Goal: Task Accomplishment & Management: Use online tool/utility

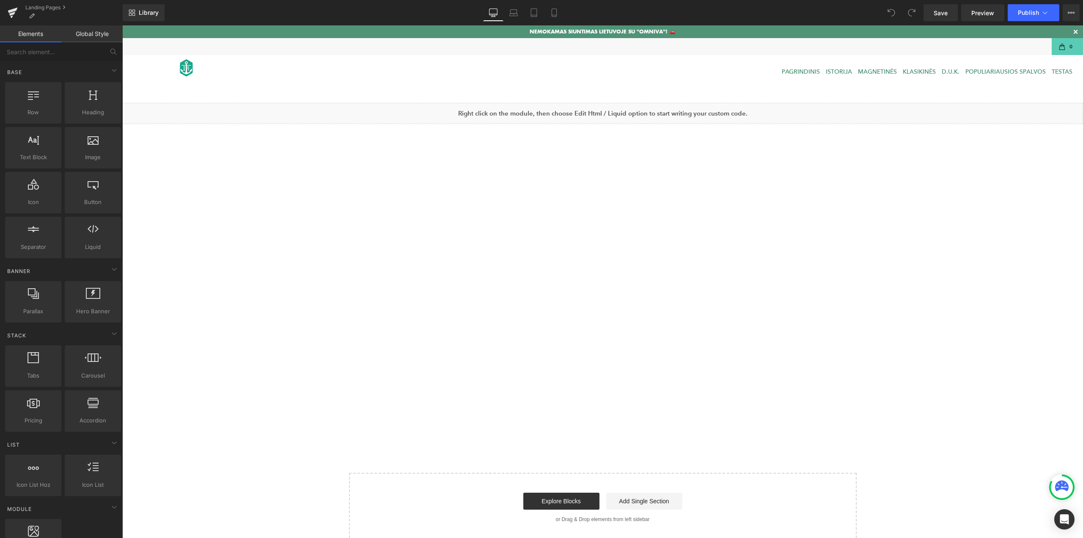
click at [609, 109] on div "Liquid" at bounding box center [602, 113] width 961 height 21
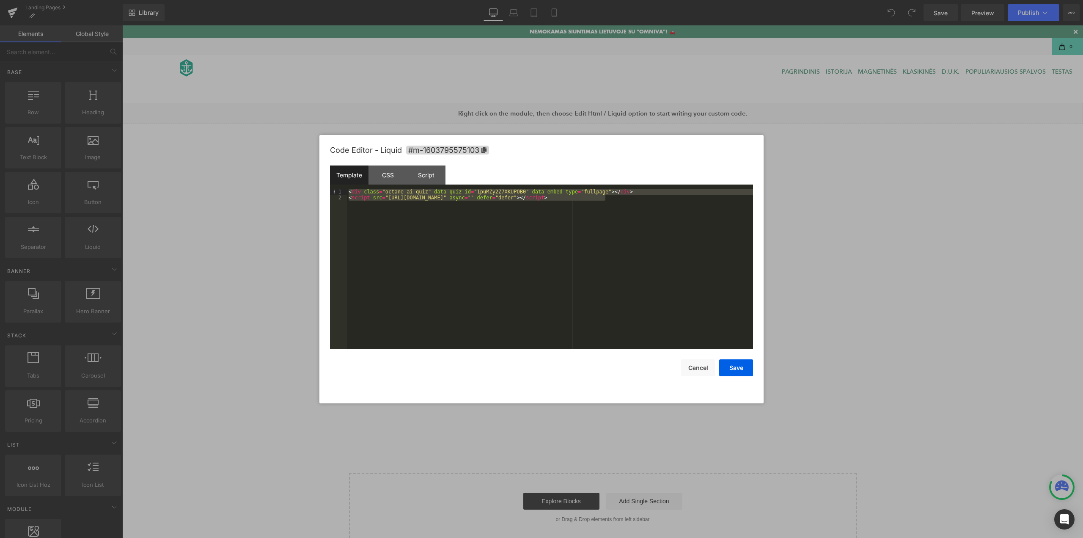
drag, startPoint x: 612, startPoint y: 199, endPoint x: 333, endPoint y: 187, distance: 279.6
click at [333, 187] on div "Template CSS Script Data 1 2 < div class = "octane-ai-quiz" data-quiz-id = "1pu…" at bounding box center [541, 256] width 423 height 183
click at [426, 216] on div "< div class = "octane-ai-quiz" data-quiz-id = "1puMZy2Z7XKUPOB0" data-embed-typ…" at bounding box center [550, 269] width 406 height 160
click at [695, 367] on button "Cancel" at bounding box center [698, 367] width 34 height 17
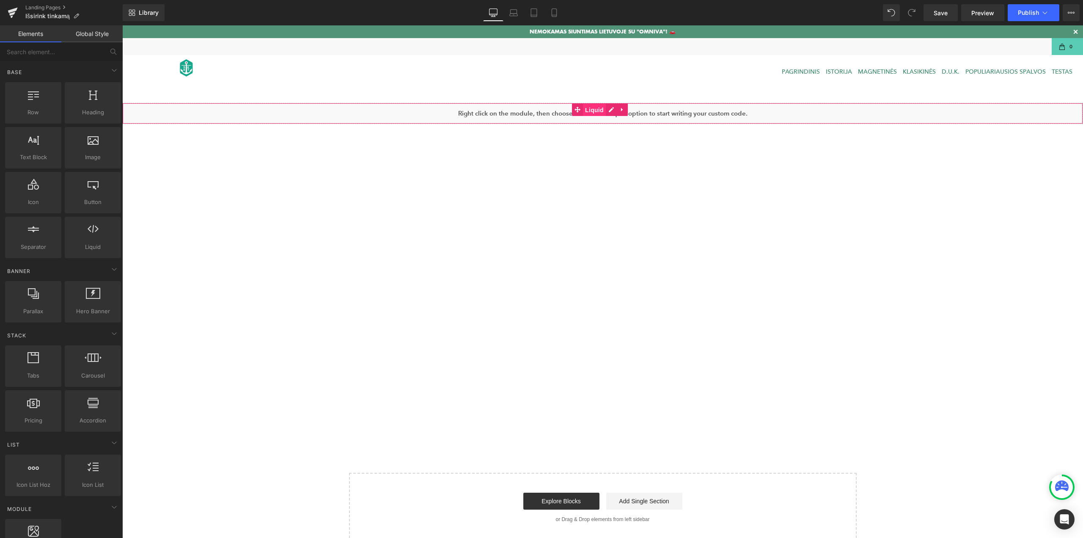
click at [598, 112] on span "Liquid" at bounding box center [594, 110] width 23 height 13
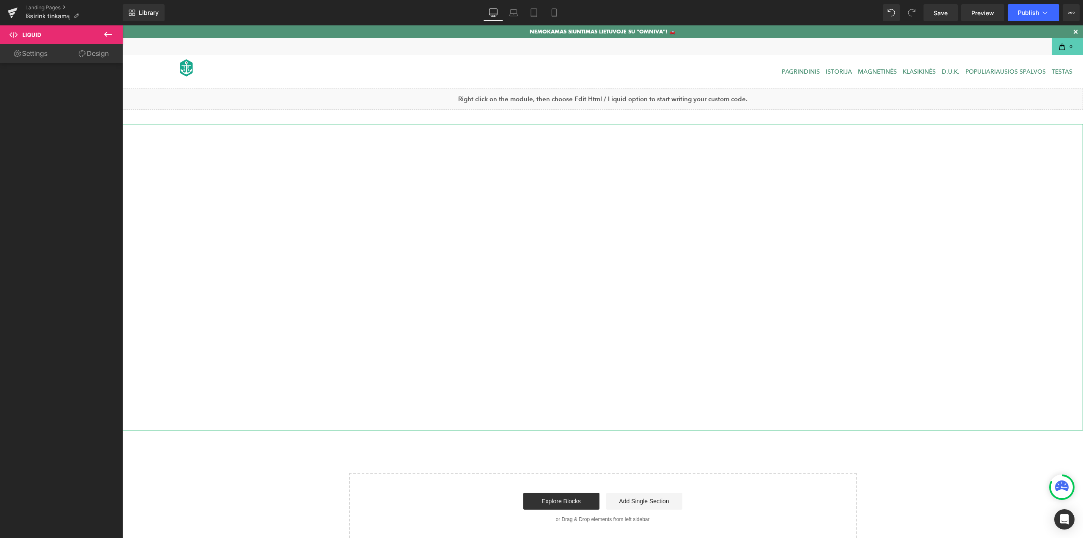
click at [33, 54] on link "Settings" at bounding box center [30, 53] width 61 height 19
click at [96, 53] on link "Design" at bounding box center [93, 53] width 61 height 19
click at [17, 55] on icon at bounding box center [17, 53] width 7 height 7
click at [548, 99] on div "Liquid" at bounding box center [602, 98] width 961 height 21
click at [623, 96] on icon at bounding box center [623, 95] width 6 height 6
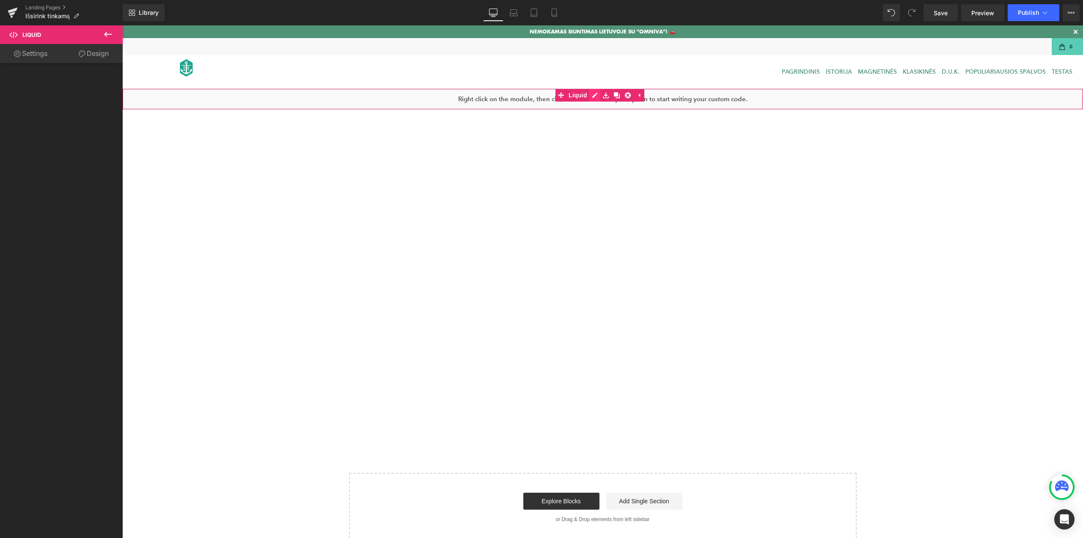
click at [595, 95] on div "Liquid" at bounding box center [602, 98] width 961 height 21
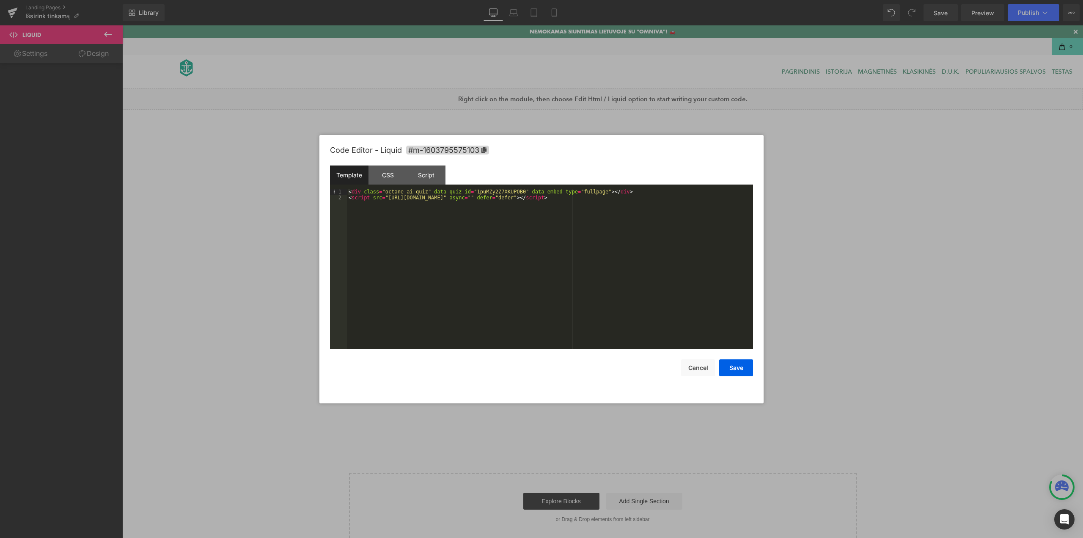
click at [443, 212] on div "< div class = "octane-ai-quiz" data-quiz-id = "1puMZy2Z7XKUPOB0" data-embed-typ…" at bounding box center [550, 275] width 406 height 172
click at [401, 179] on div "CSS" at bounding box center [388, 174] width 39 height 19
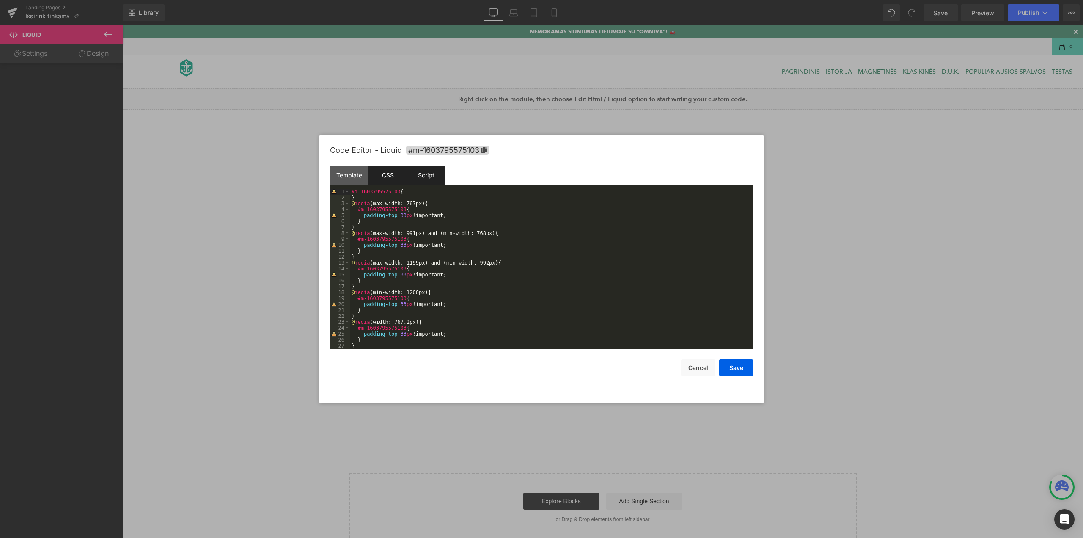
click at [430, 178] on div "Script" at bounding box center [426, 174] width 39 height 19
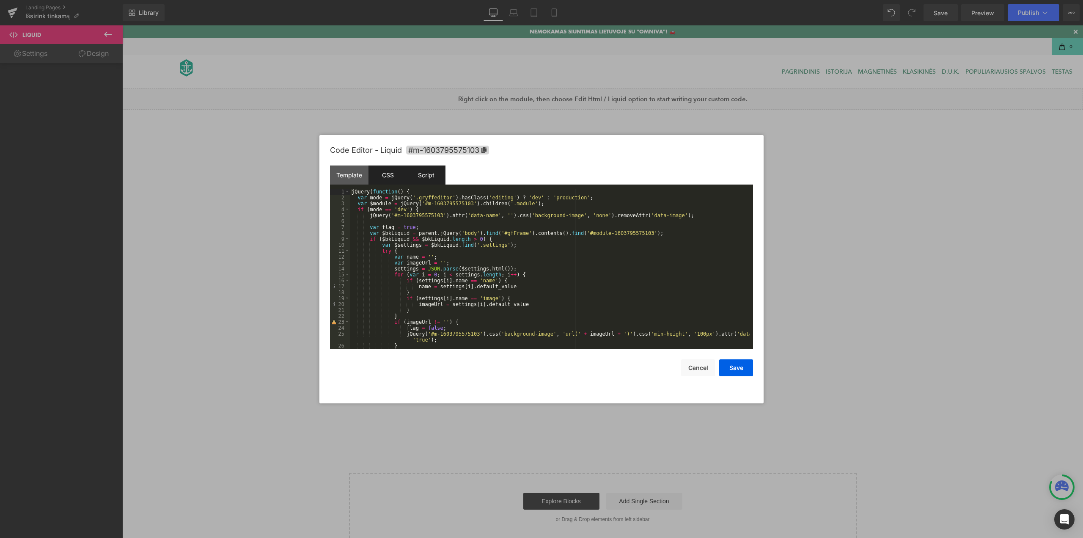
click at [389, 178] on div "CSS" at bounding box center [388, 174] width 39 height 19
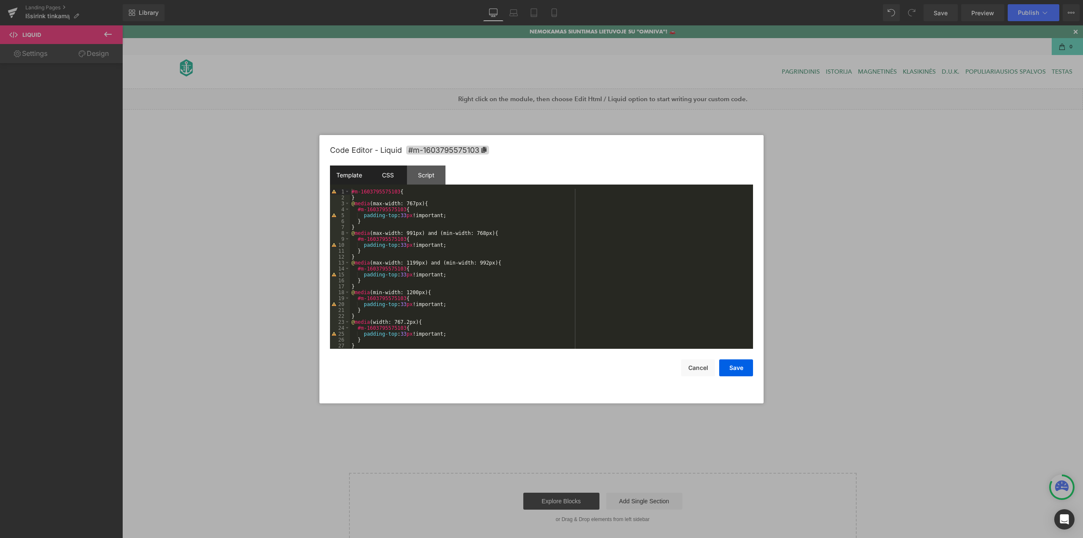
click at [351, 177] on div "Template" at bounding box center [349, 174] width 39 height 19
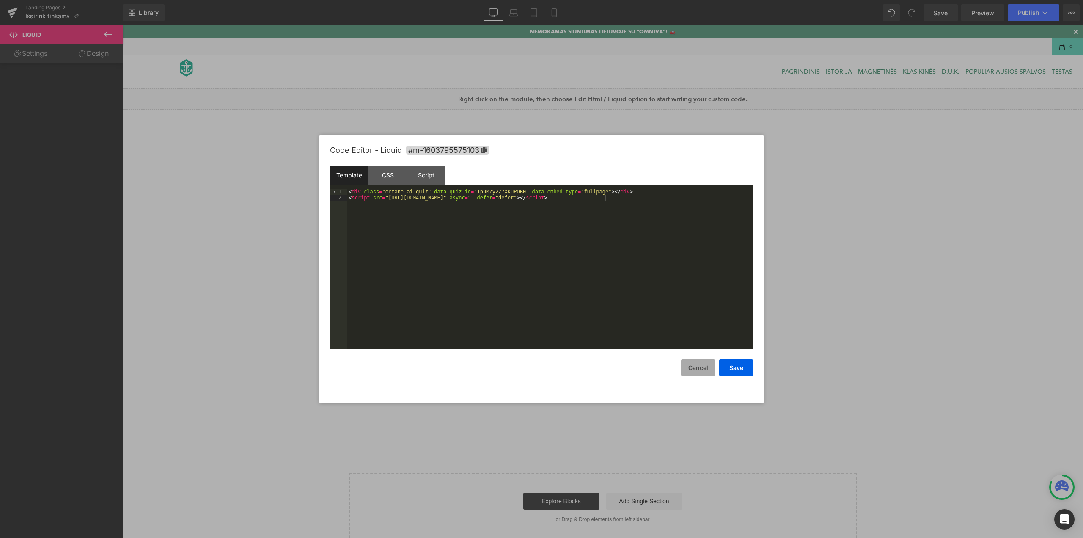
click at [700, 369] on button "Cancel" at bounding box center [698, 367] width 34 height 17
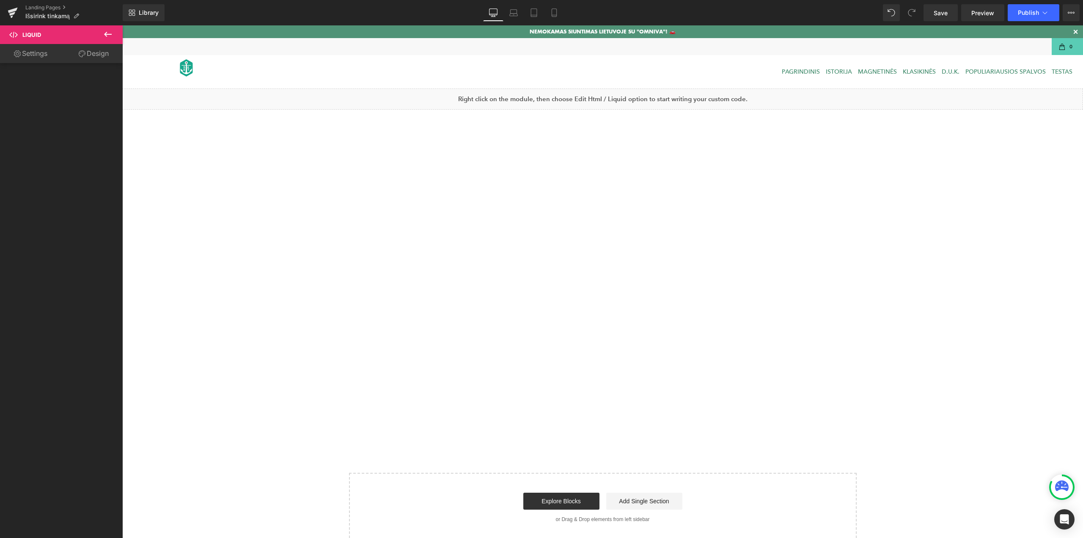
click at [109, 35] on icon at bounding box center [108, 34] width 10 height 10
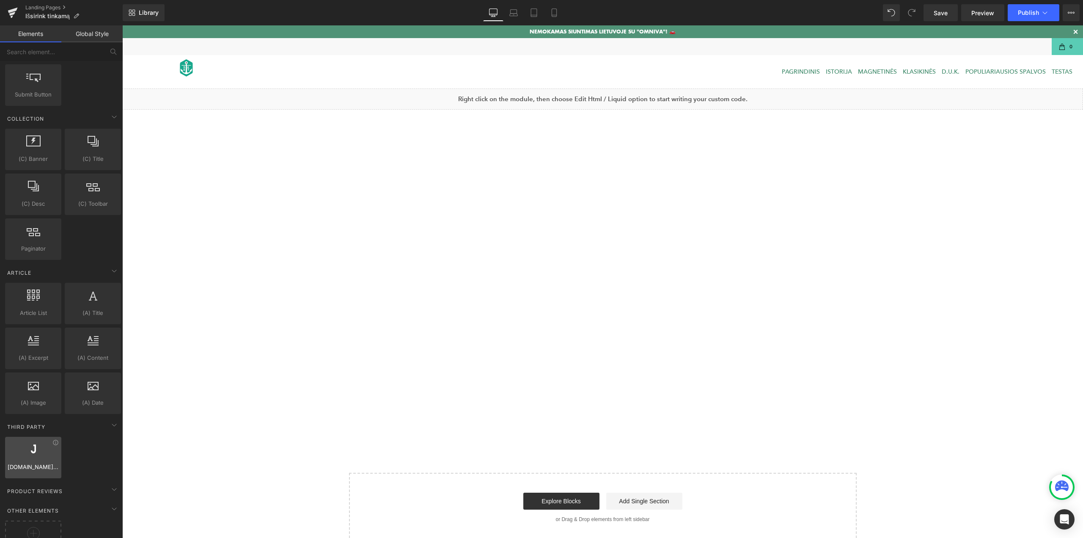
scroll to position [1300, 0]
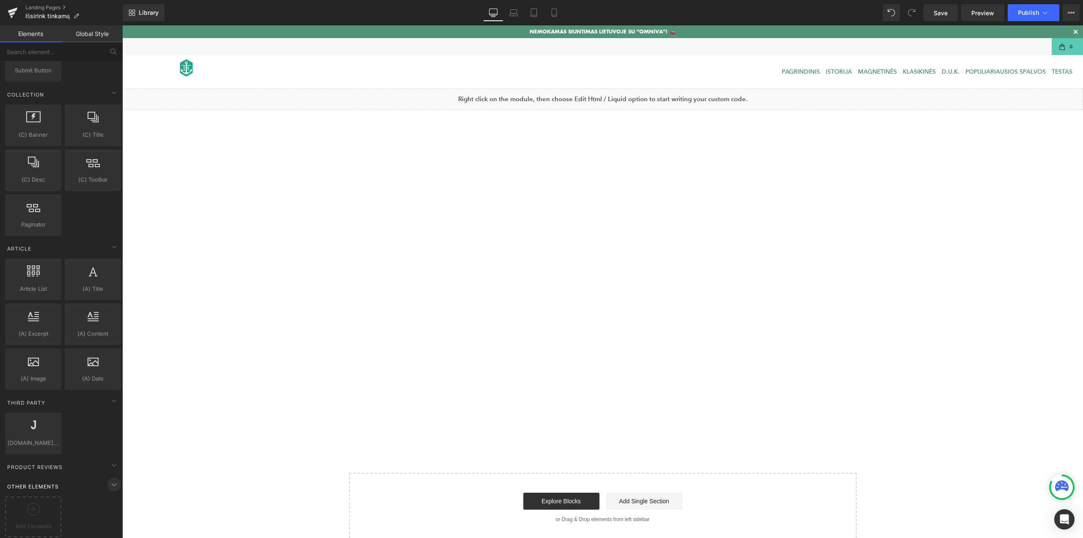
click at [109, 480] on icon at bounding box center [114, 484] width 10 height 10
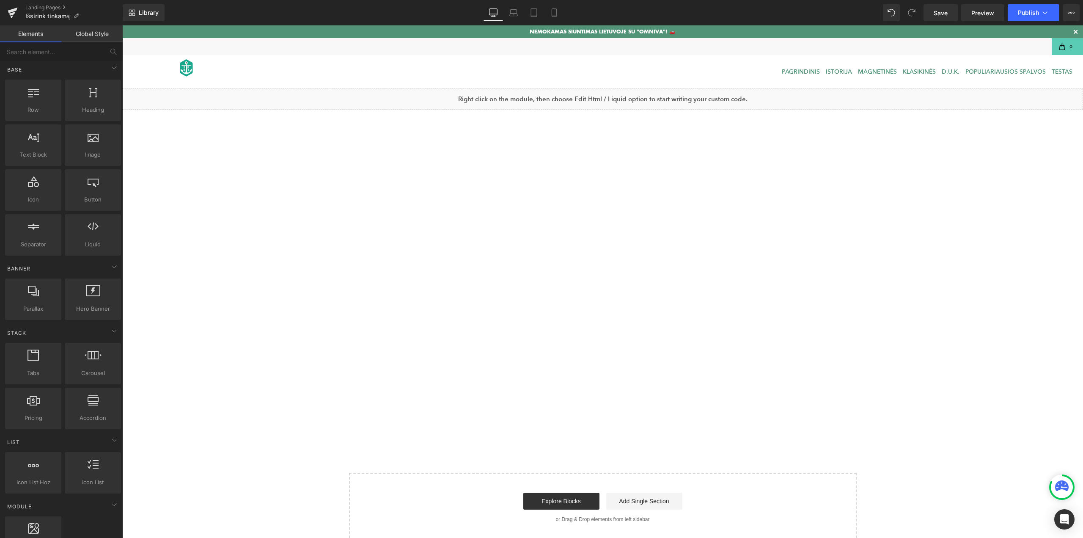
scroll to position [0, 0]
click at [594, 96] on div "Liquid" at bounding box center [602, 98] width 961 height 21
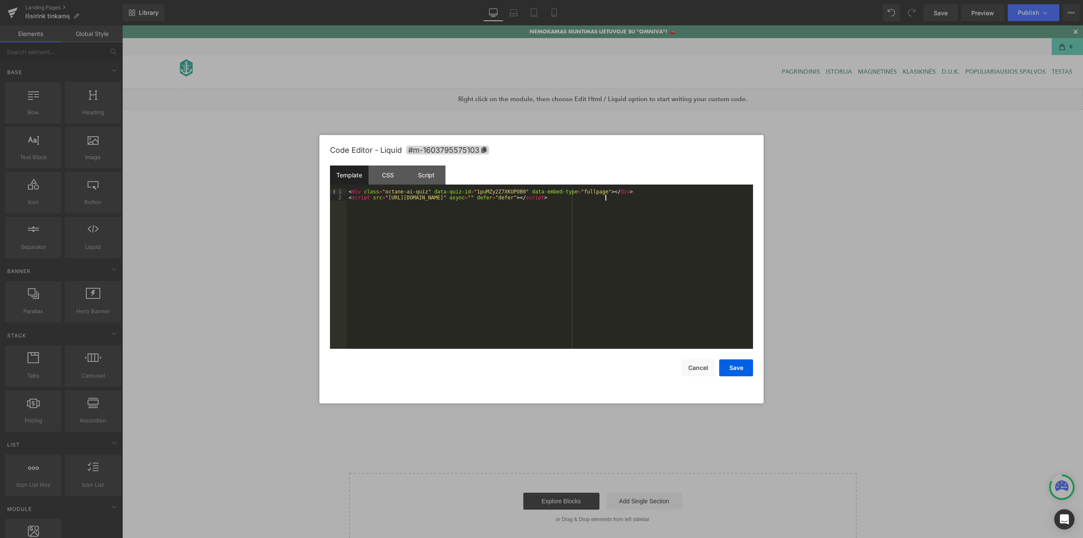
click at [370, 218] on div "< div class = "octane-ai-quiz" data-quiz-id = "1puMZy2Z7XKUPOB0" data-embed-typ…" at bounding box center [550, 275] width 406 height 172
click at [704, 369] on button "Cancel" at bounding box center [698, 367] width 34 height 17
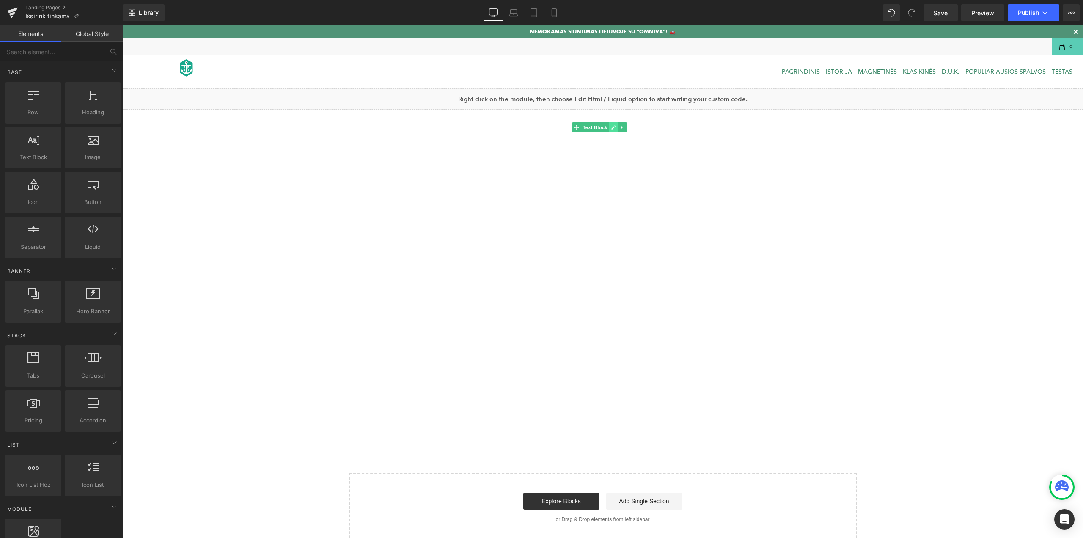
click at [612, 129] on icon at bounding box center [614, 127] width 4 height 4
click at [713, 113] on h1 at bounding box center [602, 115] width 961 height 10
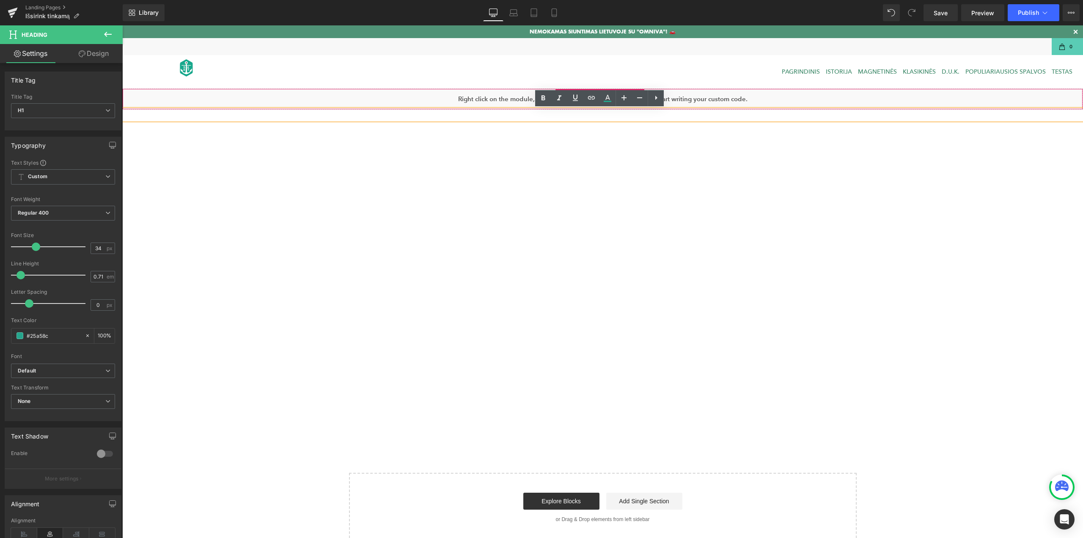
click at [728, 96] on div "Liquid" at bounding box center [602, 98] width 961 height 21
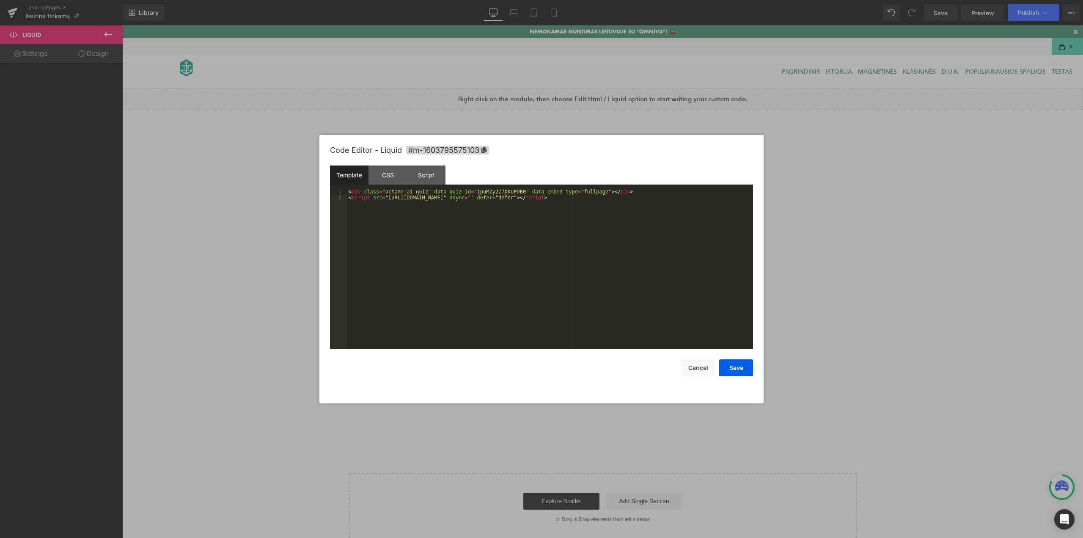
click at [599, 96] on div "Liquid" at bounding box center [602, 98] width 961 height 21
click at [386, 179] on div "CSS" at bounding box center [388, 174] width 39 height 19
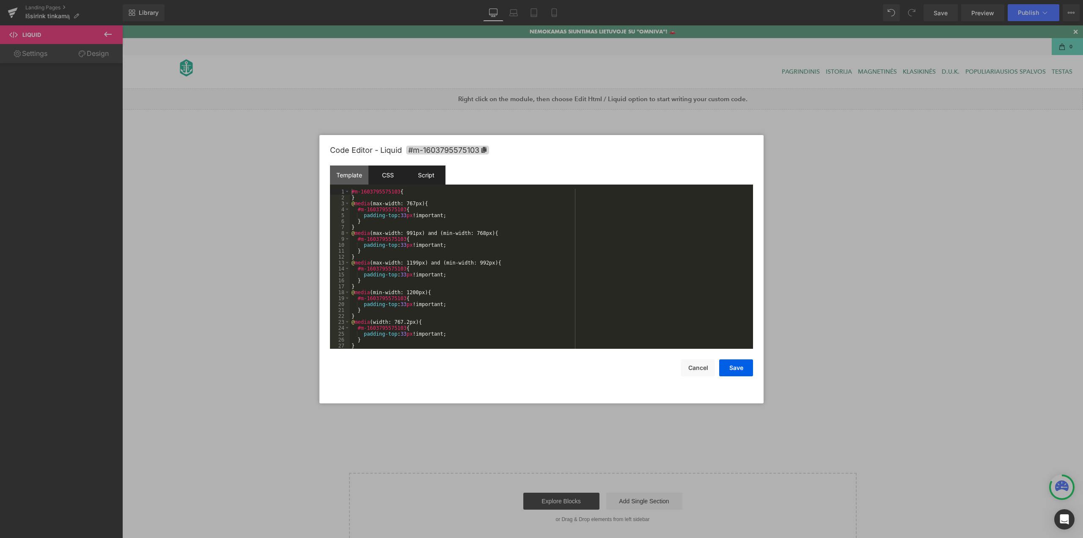
click at [422, 176] on div "Script" at bounding box center [426, 174] width 39 height 19
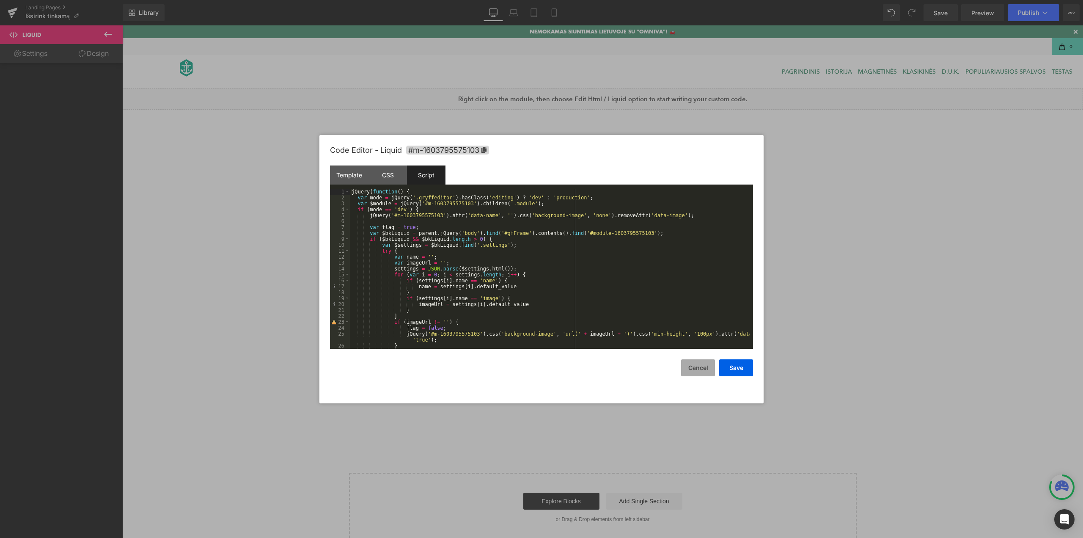
click at [696, 369] on button "Cancel" at bounding box center [698, 367] width 34 height 17
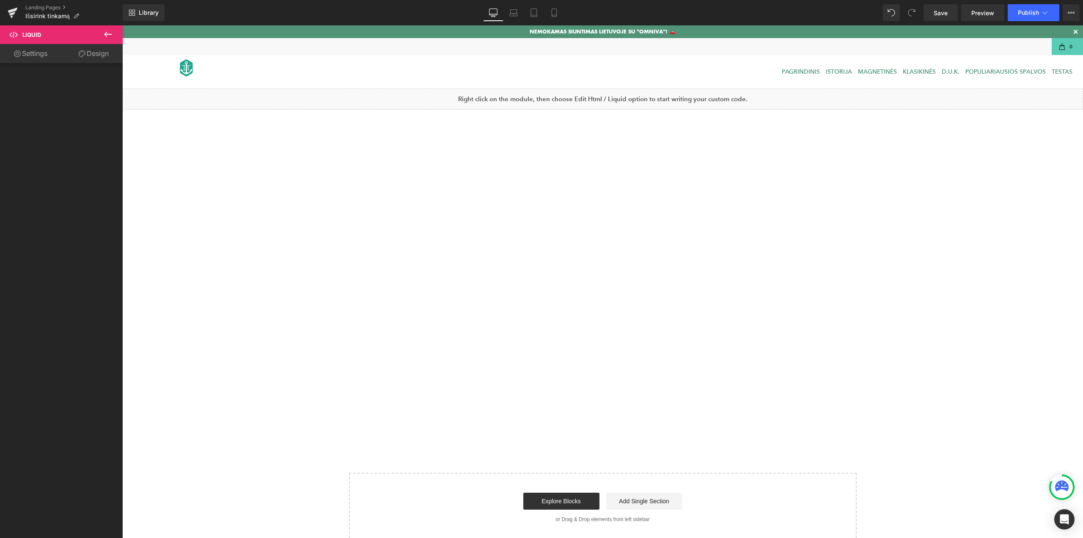
click at [46, 58] on link "Settings" at bounding box center [30, 53] width 61 height 19
click at [42, 52] on link "Settings" at bounding box center [30, 53] width 61 height 19
click at [41, 36] on span "Liquid" at bounding box center [50, 34] width 85 height 19
click at [38, 59] on link "Settings" at bounding box center [30, 53] width 61 height 19
click at [89, 52] on link "Design" at bounding box center [93, 53] width 61 height 19
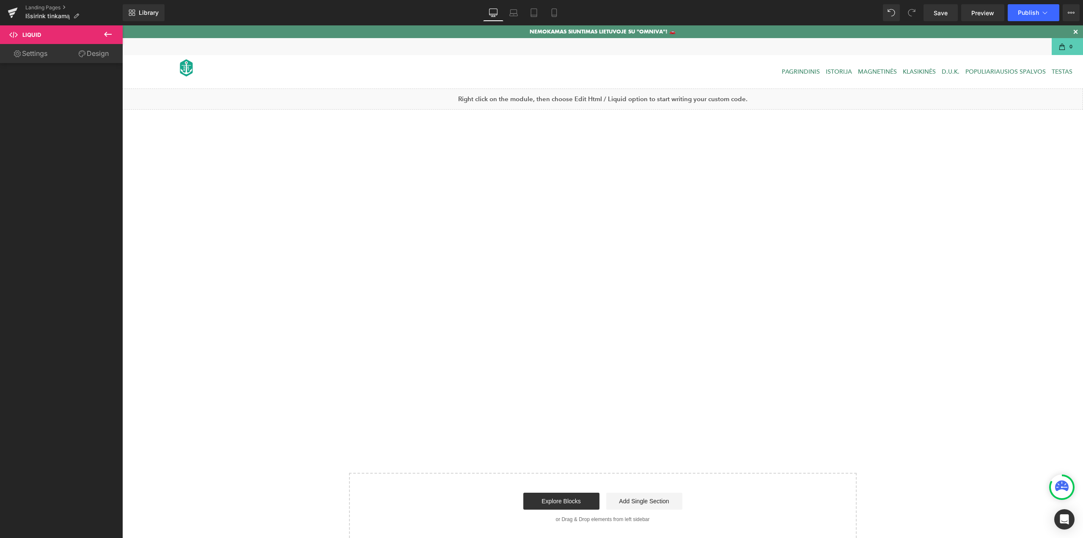
click at [34, 50] on link "Settings" at bounding box center [30, 53] width 61 height 19
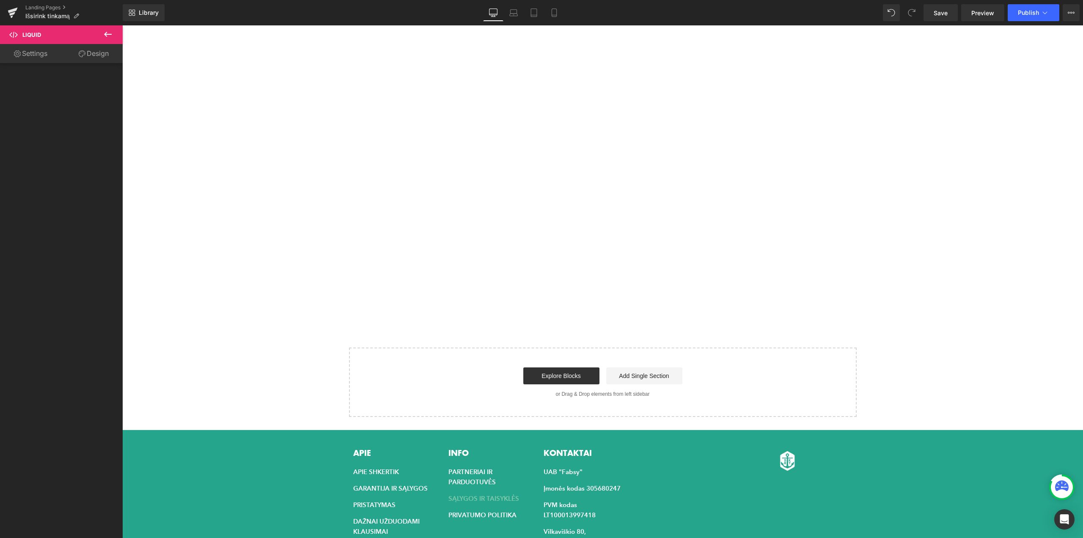
scroll to position [272, 0]
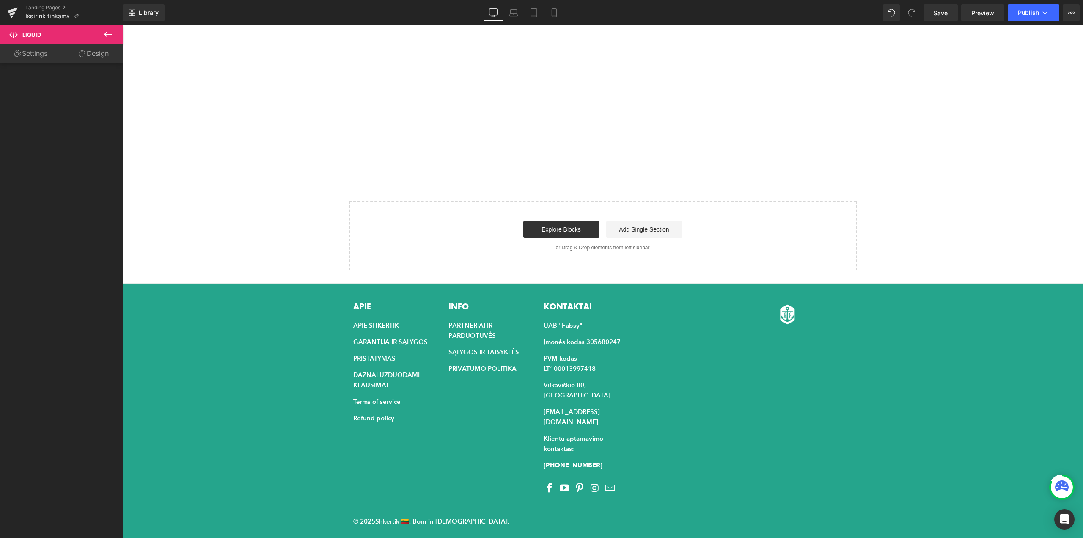
click at [91, 53] on link "Design" at bounding box center [93, 53] width 61 height 19
click at [78, 19] on p "Išsirink tinkamą" at bounding box center [52, 16] width 61 height 10
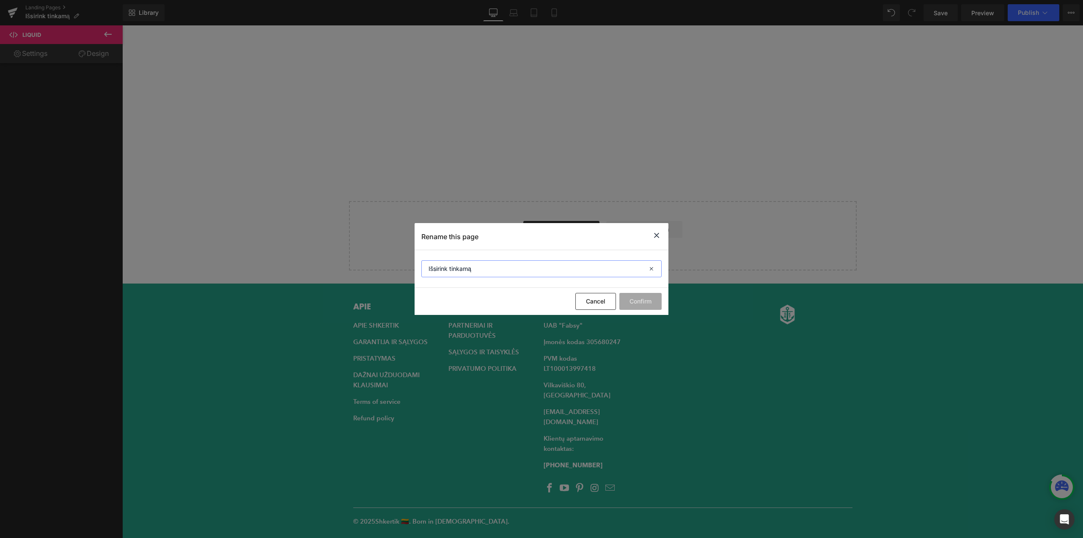
click at [448, 268] on input "Išsirink tinkamą" at bounding box center [542, 268] width 240 height 17
type input "Išsirink sau tinkamą"
click at [647, 300] on button "Confirm" at bounding box center [641, 301] width 42 height 17
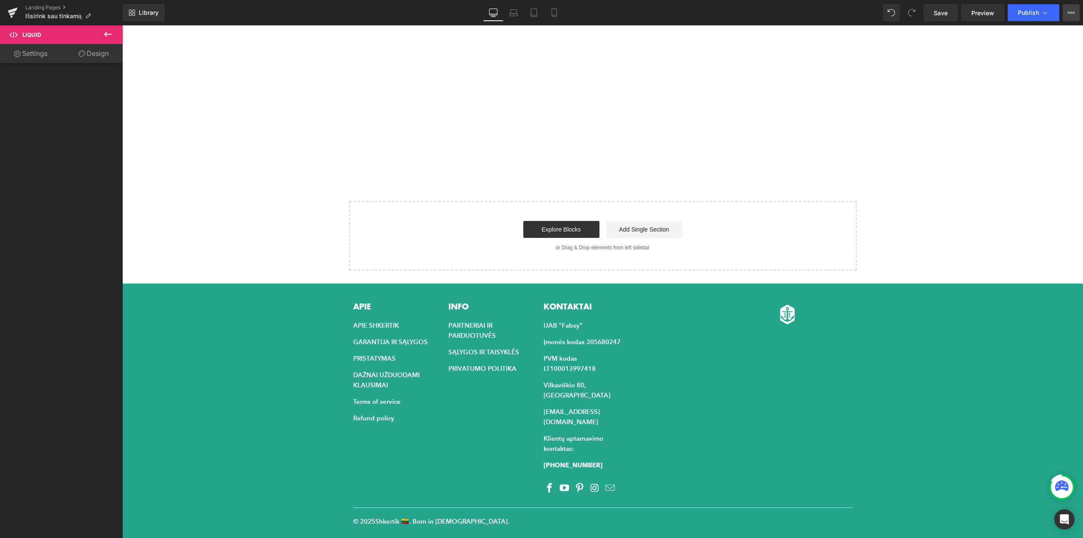
click at [1067, 11] on button "View Live Page View with current Template Save Template to Library Schedule Pub…" at bounding box center [1071, 12] width 17 height 17
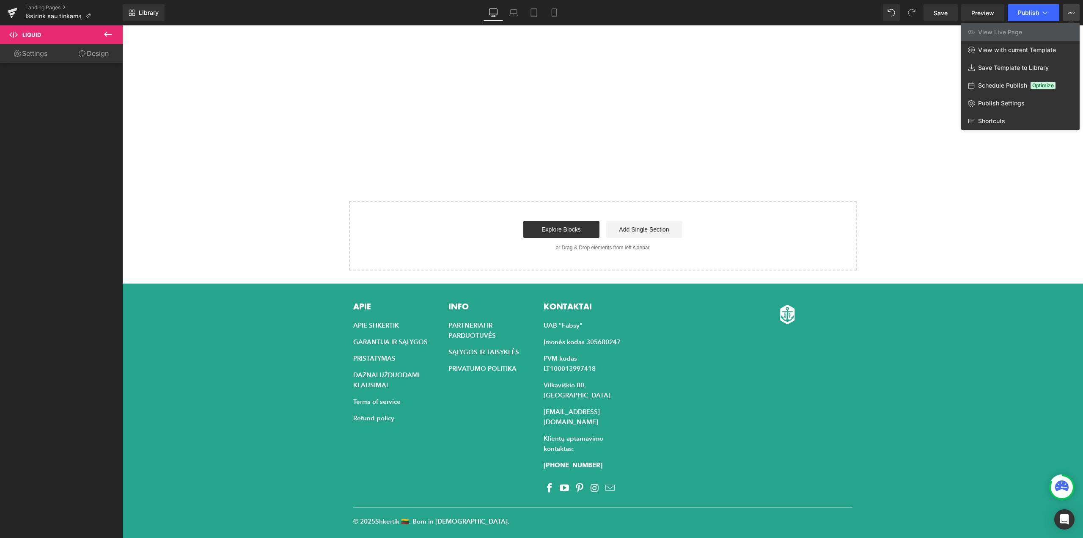
click at [838, 109] on div at bounding box center [602, 281] width 961 height 513
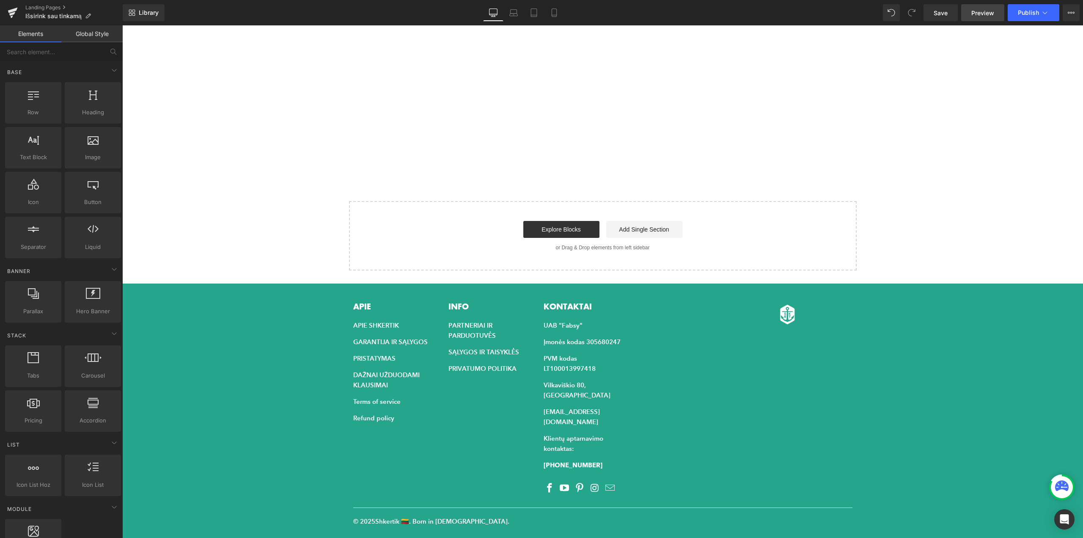
click at [990, 13] on span "Preview" at bounding box center [983, 12] width 23 height 9
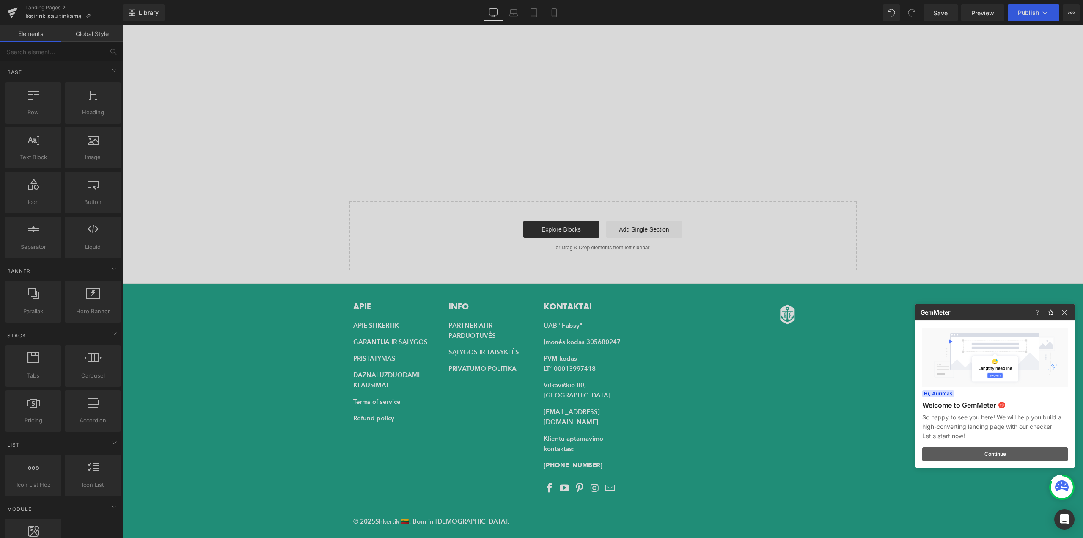
click at [988, 452] on button "Continue" at bounding box center [996, 454] width 146 height 14
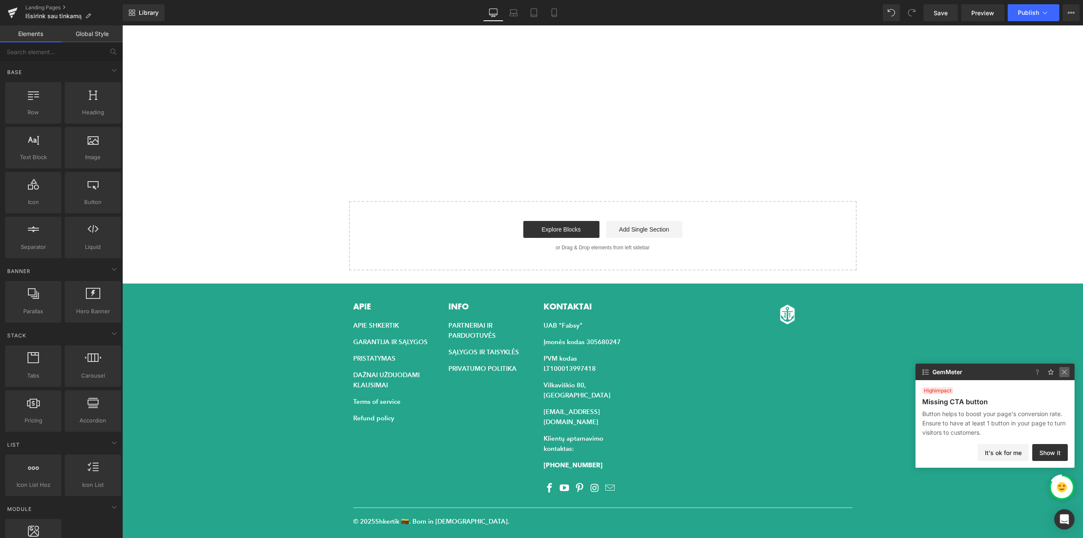
drag, startPoint x: 1064, startPoint y: 371, endPoint x: 929, endPoint y: 376, distance: 135.5
click at [1064, 371] on img at bounding box center [1065, 372] width 10 height 10
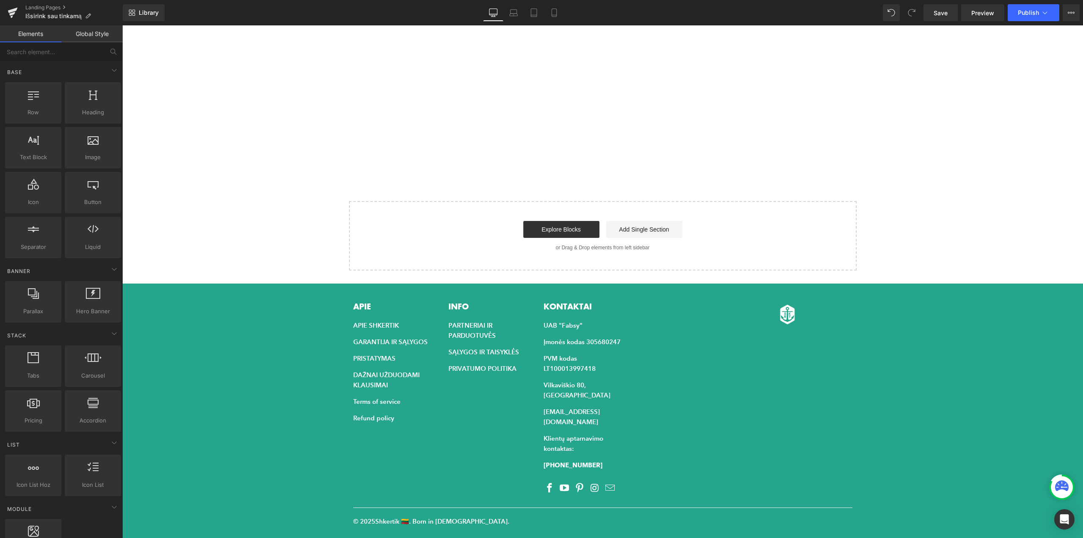
click at [1060, 485] on icon at bounding box center [1062, 485] width 14 height 11
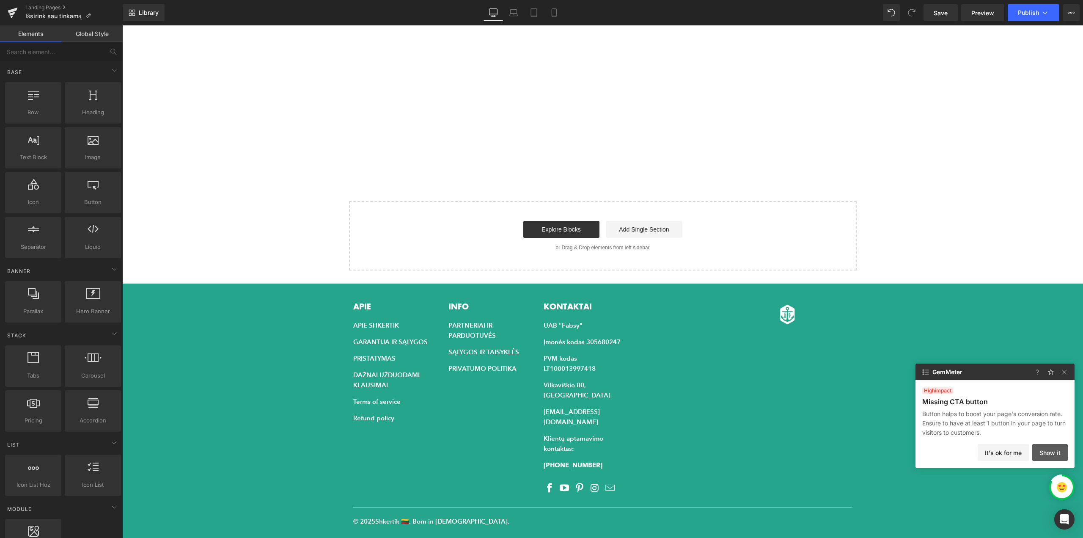
click at [1053, 451] on button "Show it" at bounding box center [1051, 452] width 36 height 17
drag, startPoint x: 1065, startPoint y: 374, endPoint x: 942, endPoint y: 350, distance: 124.7
click at [1065, 374] on img at bounding box center [1065, 372] width 10 height 10
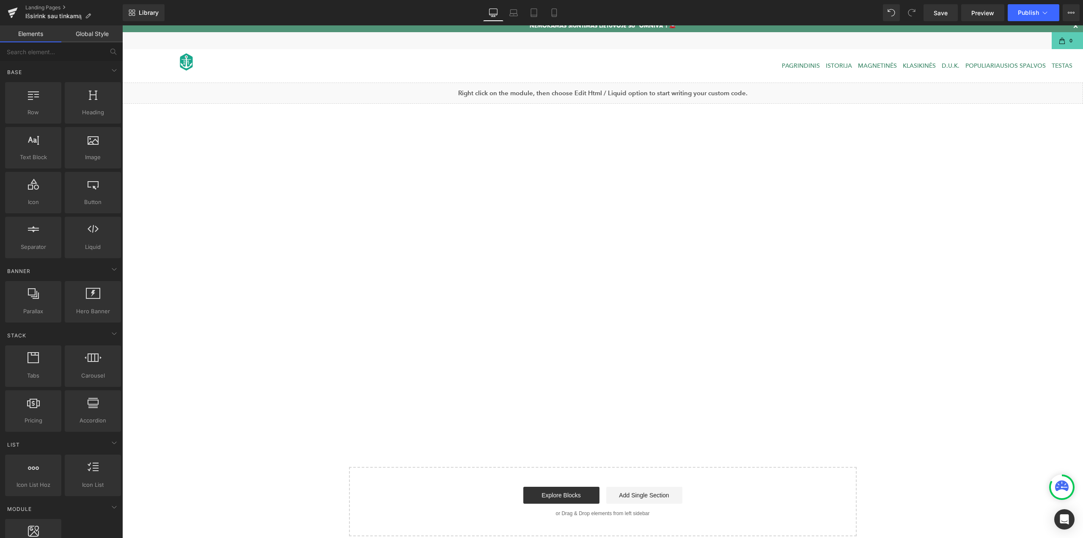
scroll to position [0, 0]
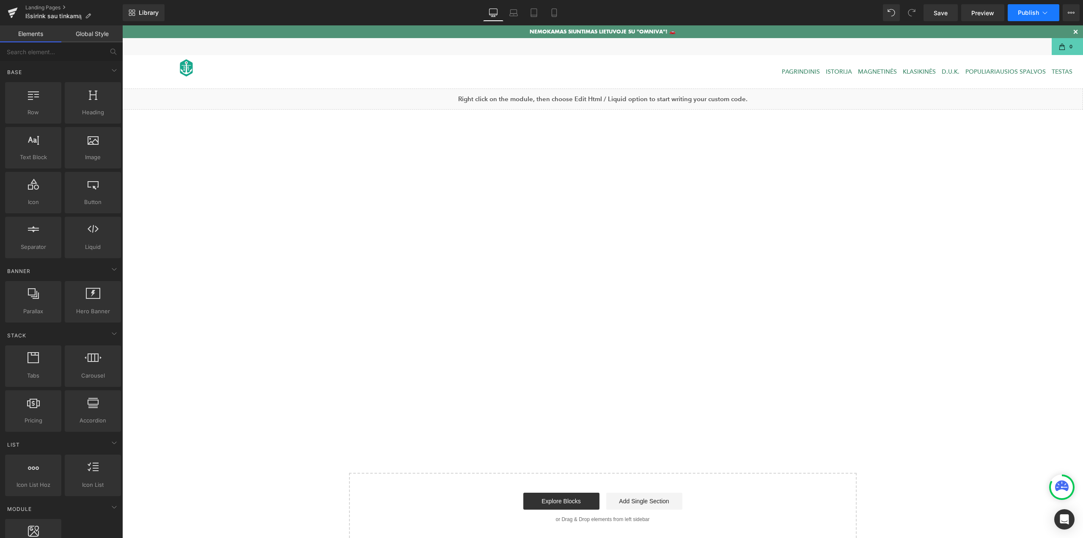
click at [1038, 12] on span "Publish" at bounding box center [1028, 12] width 21 height 7
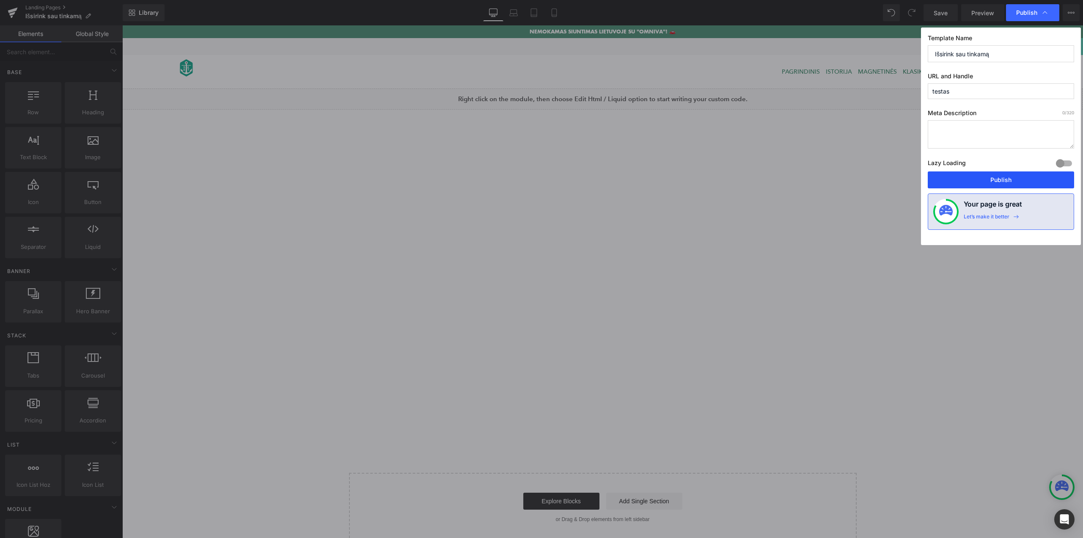
click at [1004, 182] on button "Publish" at bounding box center [1001, 179] width 146 height 17
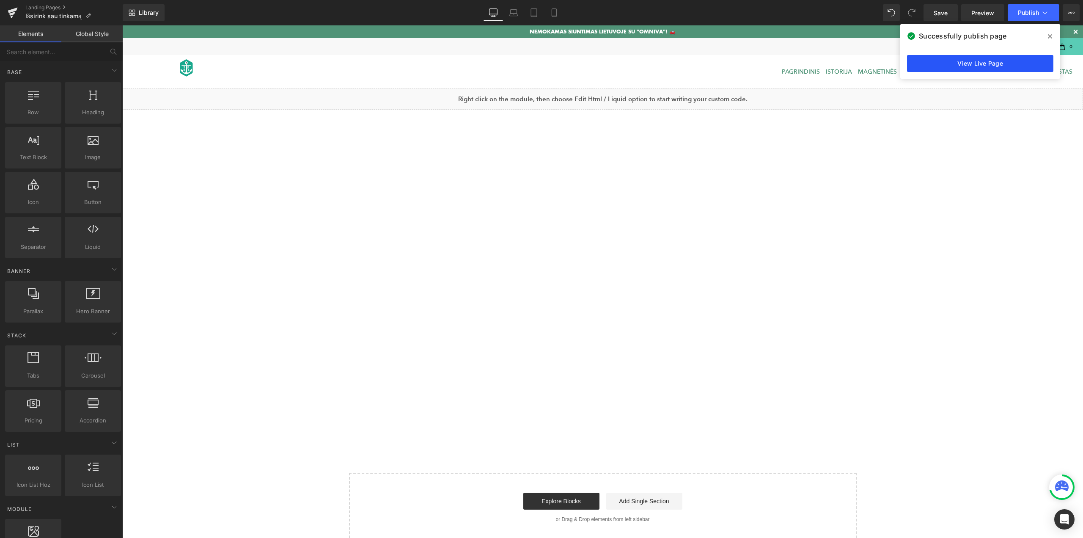
click at [1015, 63] on link "View Live Page" at bounding box center [980, 63] width 146 height 17
